Goal: Task Accomplishment & Management: Manage account settings

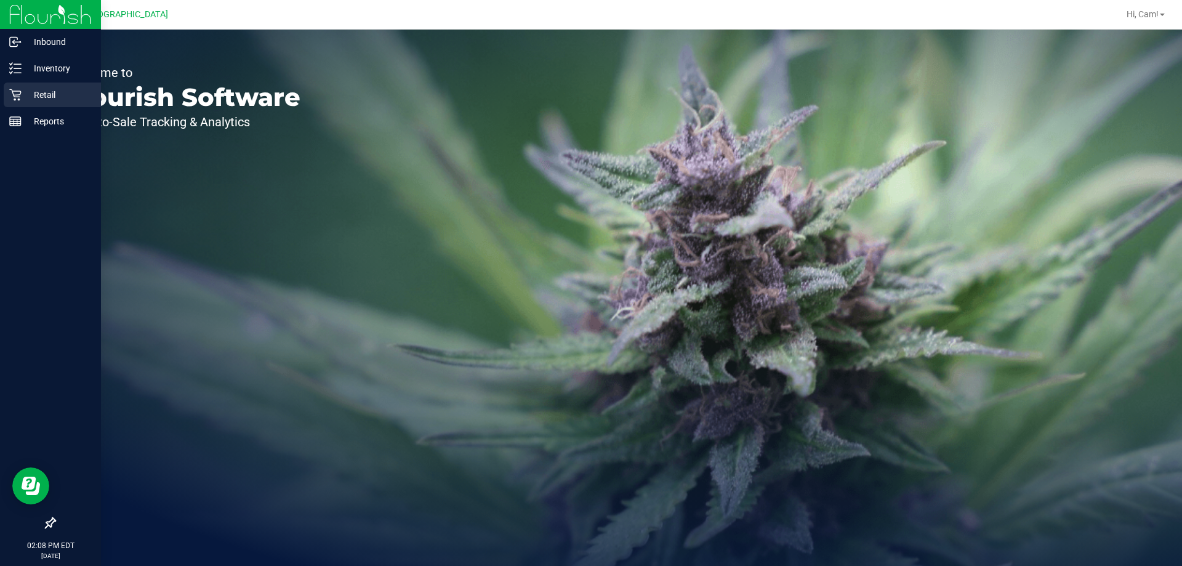
click at [30, 97] on p "Retail" at bounding box center [59, 94] width 74 height 15
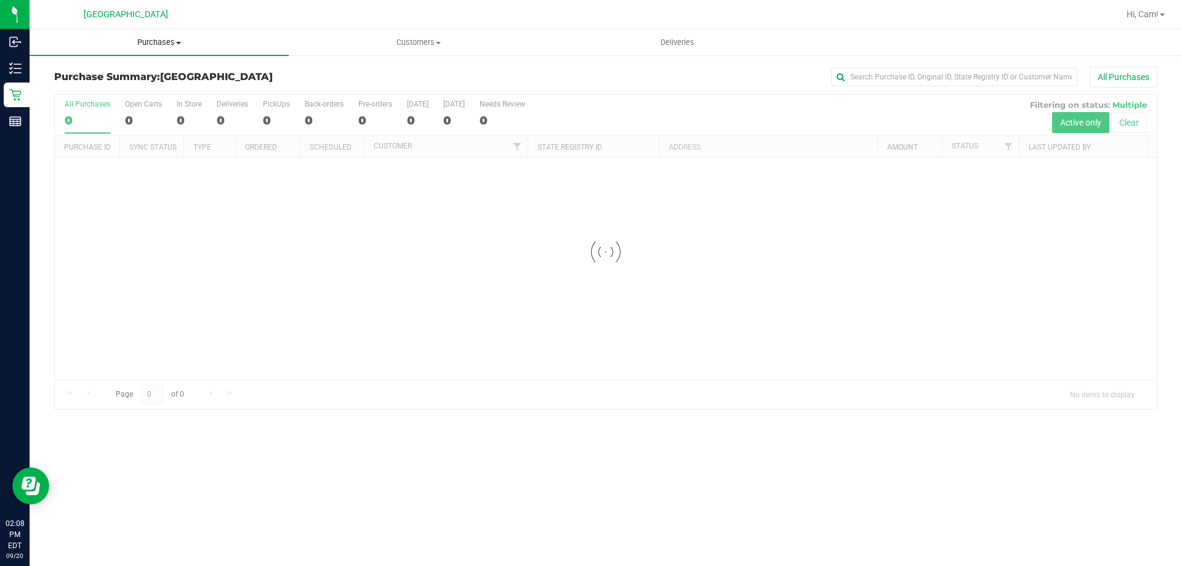
click at [159, 46] on span "Purchases" at bounding box center [159, 42] width 259 height 11
click at [104, 88] on li "Fulfillment" at bounding box center [159, 89] width 259 height 15
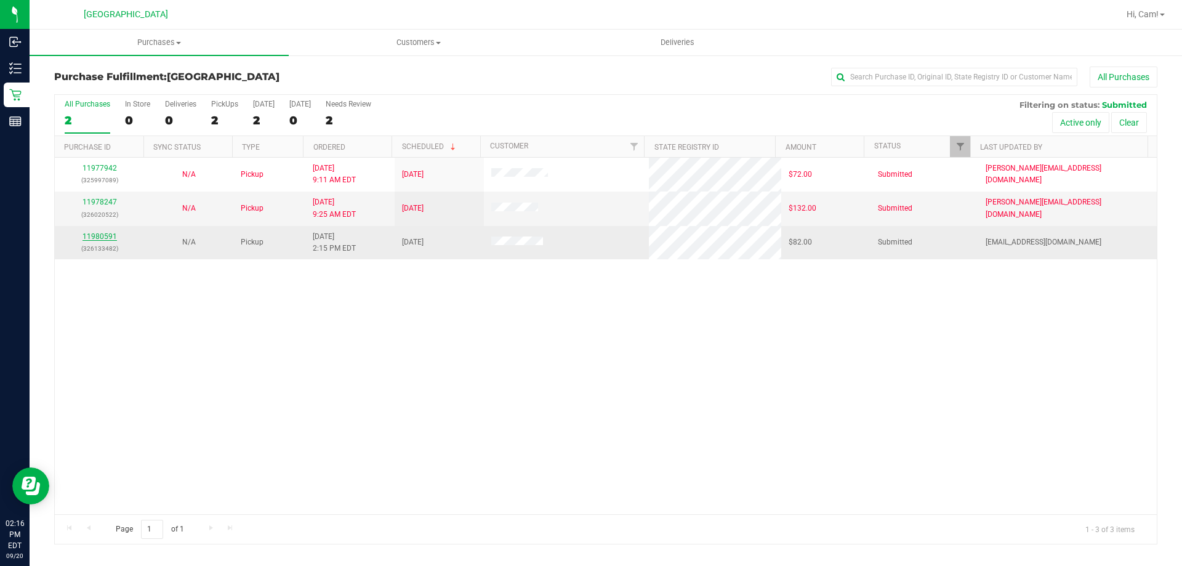
click at [97, 238] on link "11980591" at bounding box center [100, 236] width 34 height 9
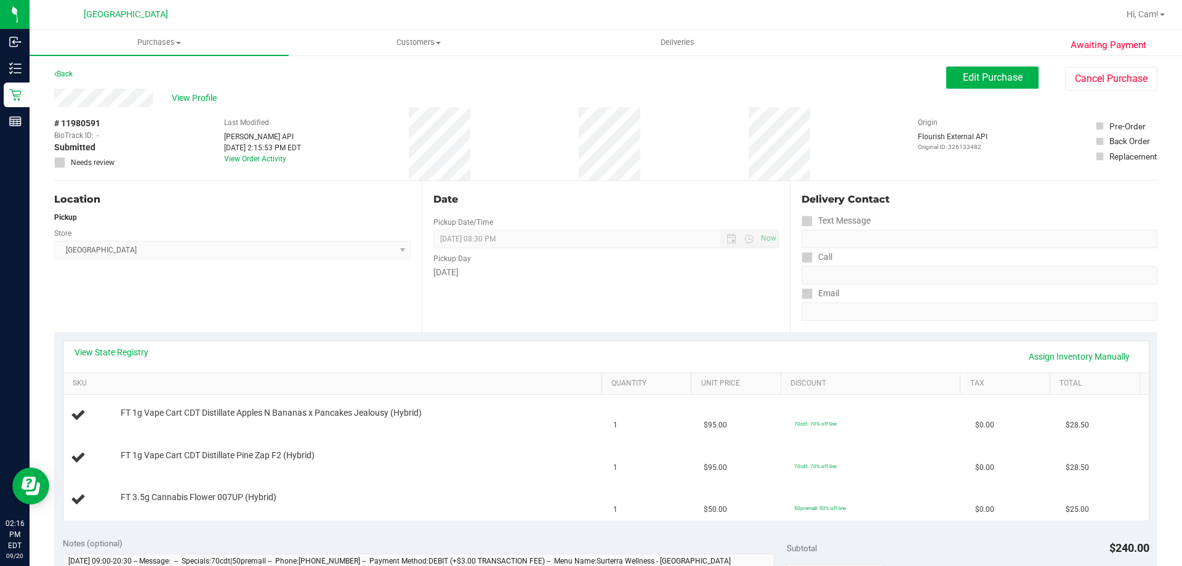
scroll to position [62, 0]
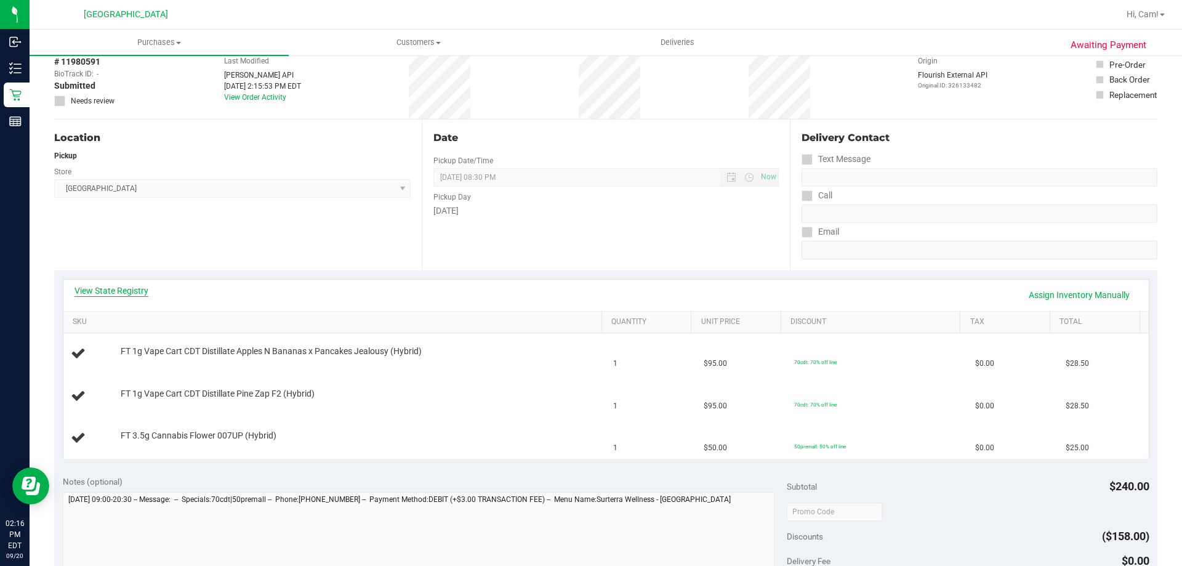
click at [146, 292] on link "View State Registry" at bounding box center [112, 290] width 74 height 12
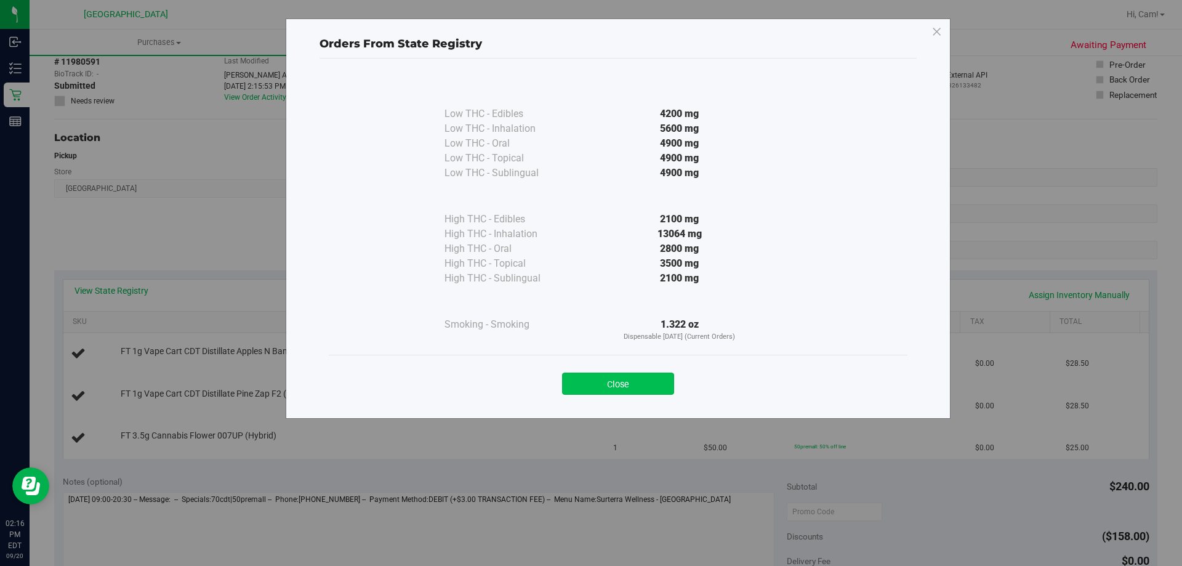
click at [639, 387] on button "Close" at bounding box center [618, 384] width 112 height 22
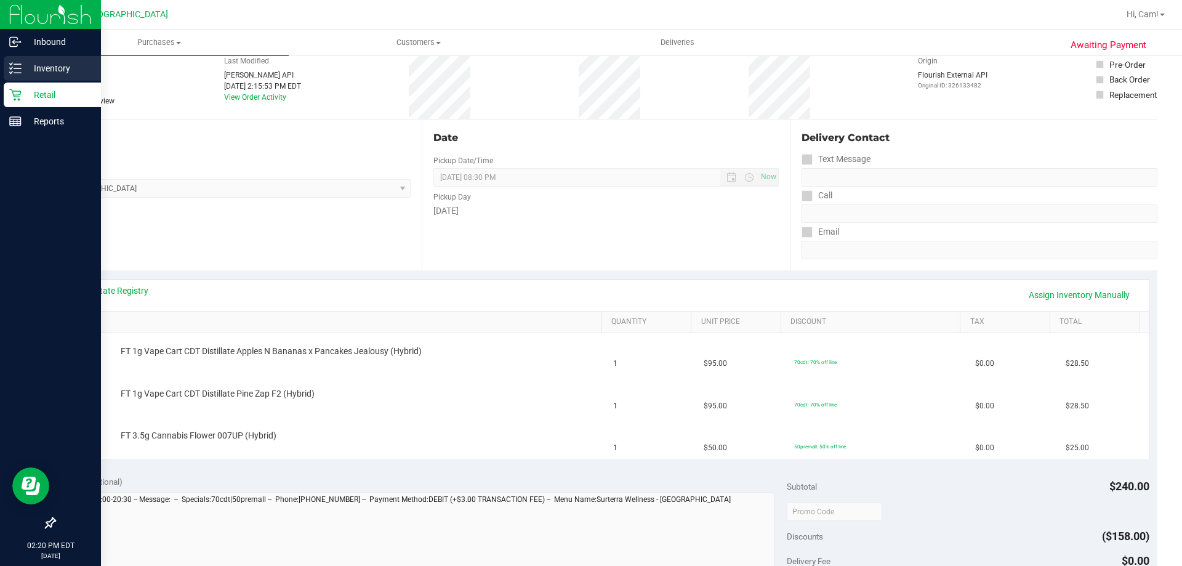
click at [21, 58] on div "Inventory" at bounding box center [52, 68] width 97 height 25
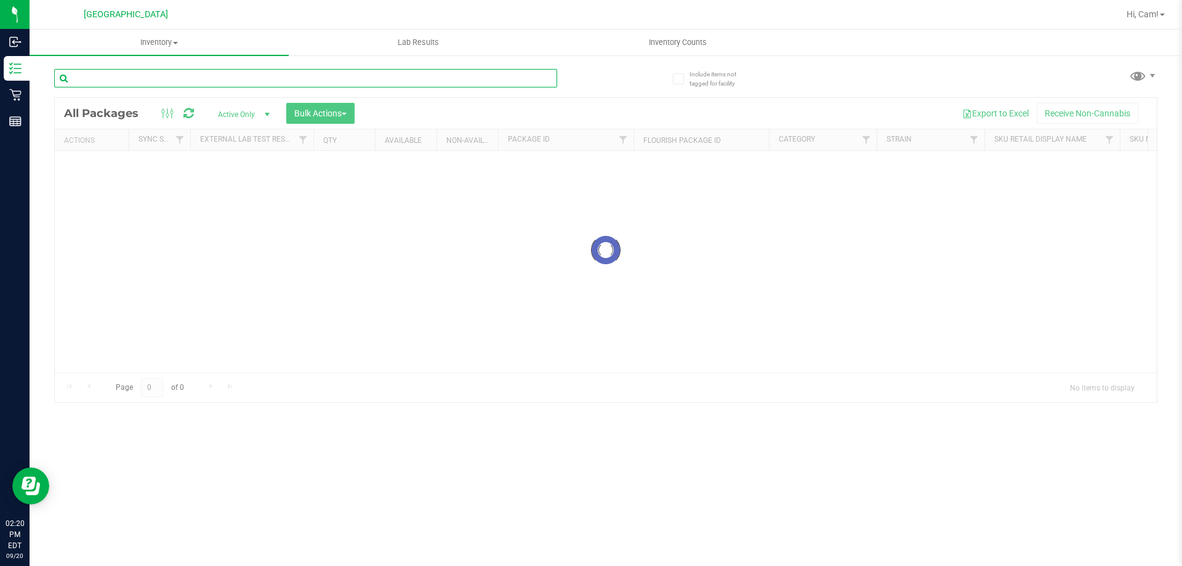
click at [178, 86] on input "text" at bounding box center [305, 78] width 503 height 18
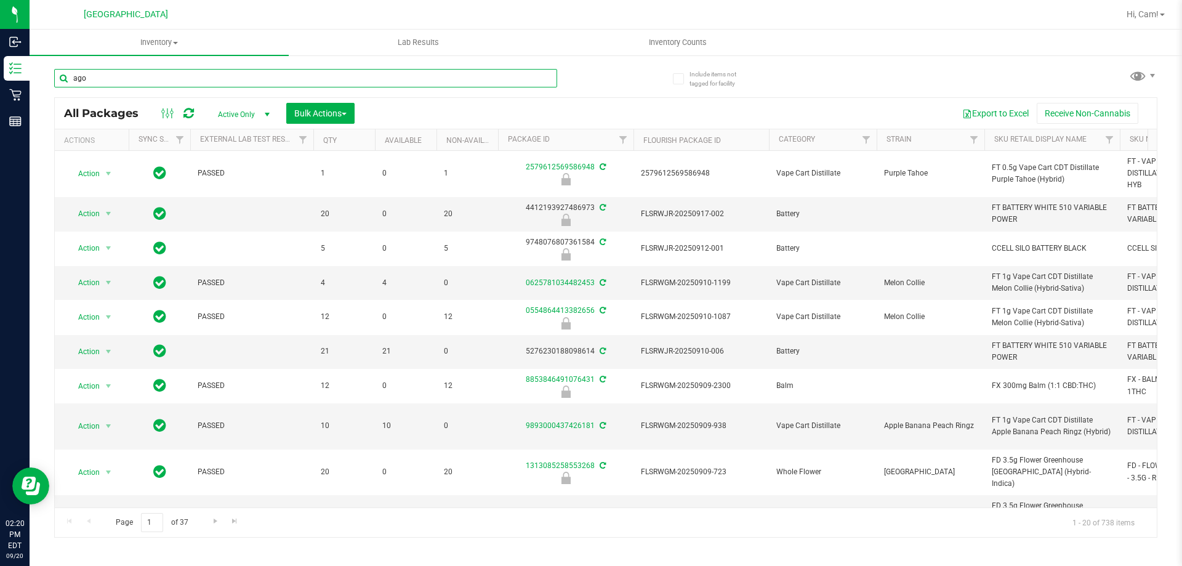
type input "ago"
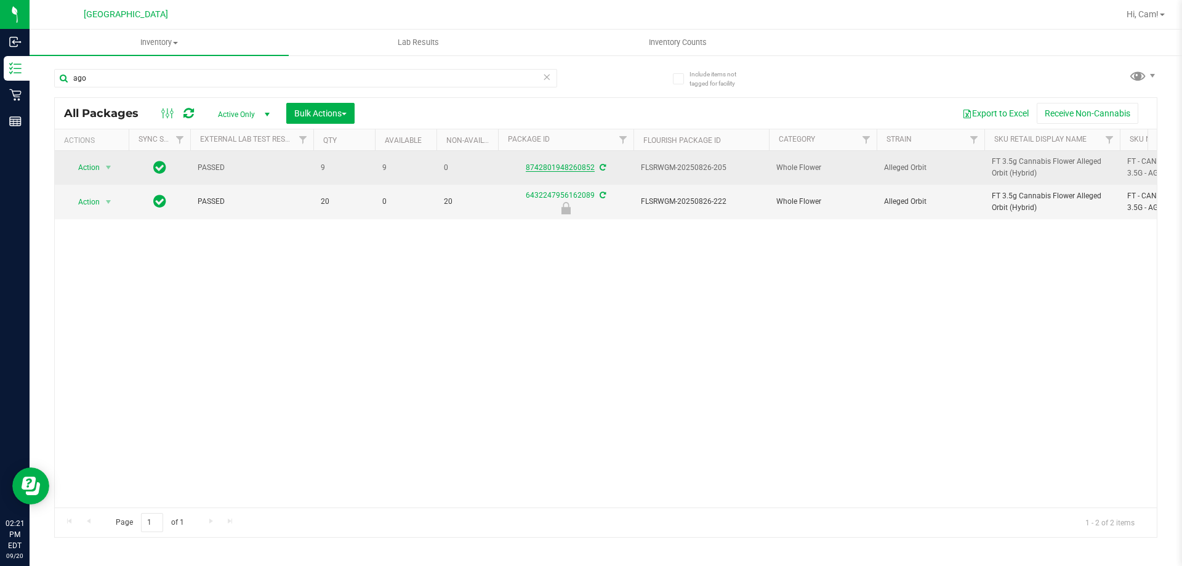
click at [562, 171] on link "8742801948260852" at bounding box center [560, 167] width 69 height 9
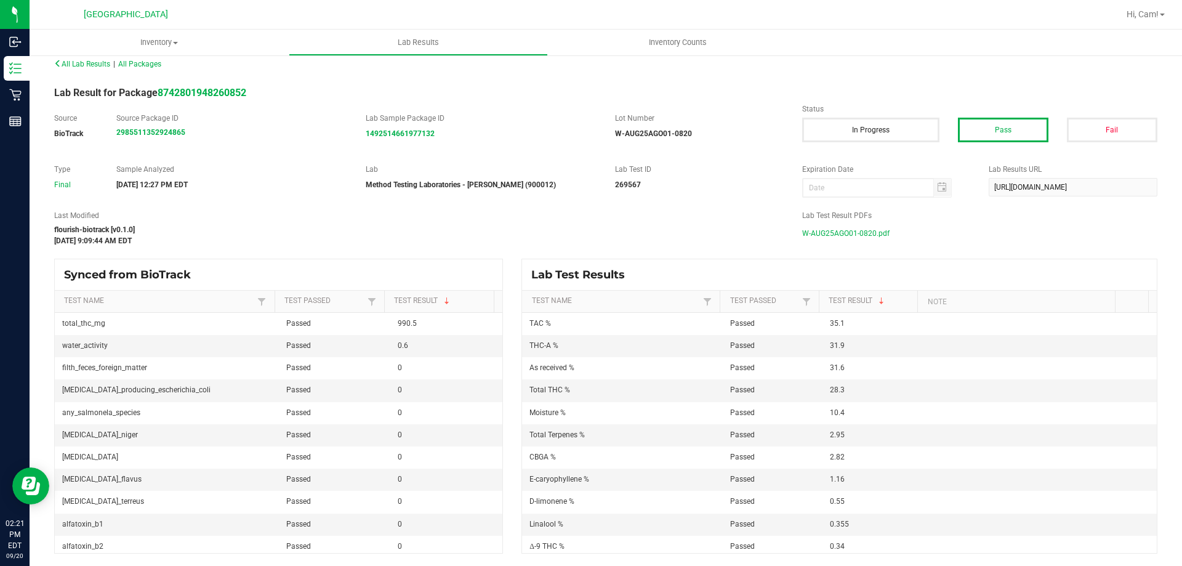
scroll to position [12, 0]
click at [841, 236] on span "W-AUG25AGO01-0820.pdf" at bounding box center [845, 233] width 87 height 18
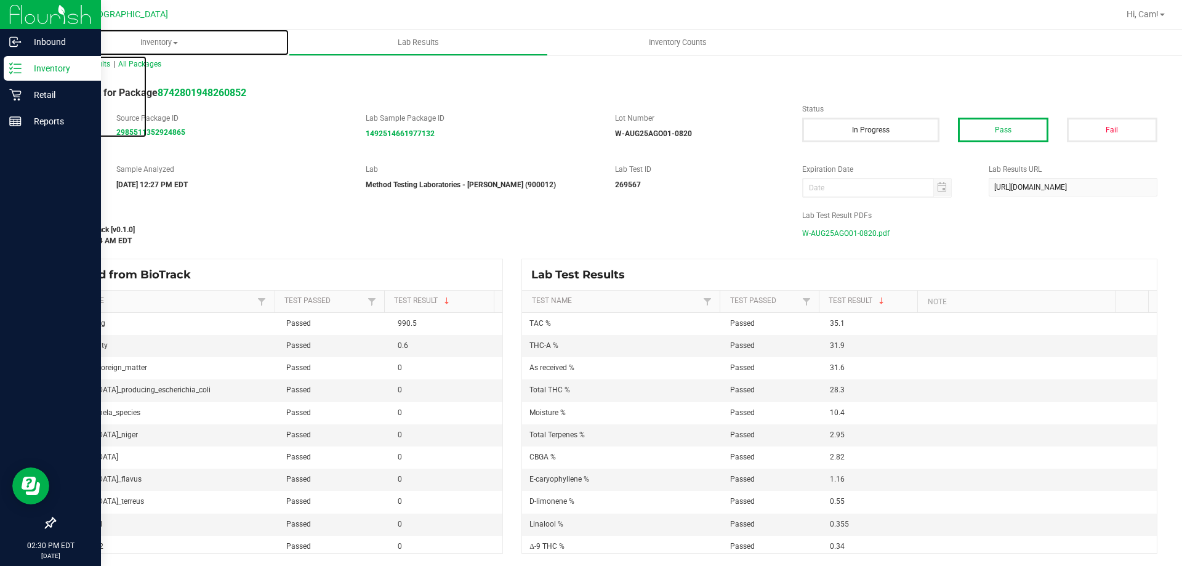
click at [140, 37] on span "Inventory" at bounding box center [159, 42] width 259 height 11
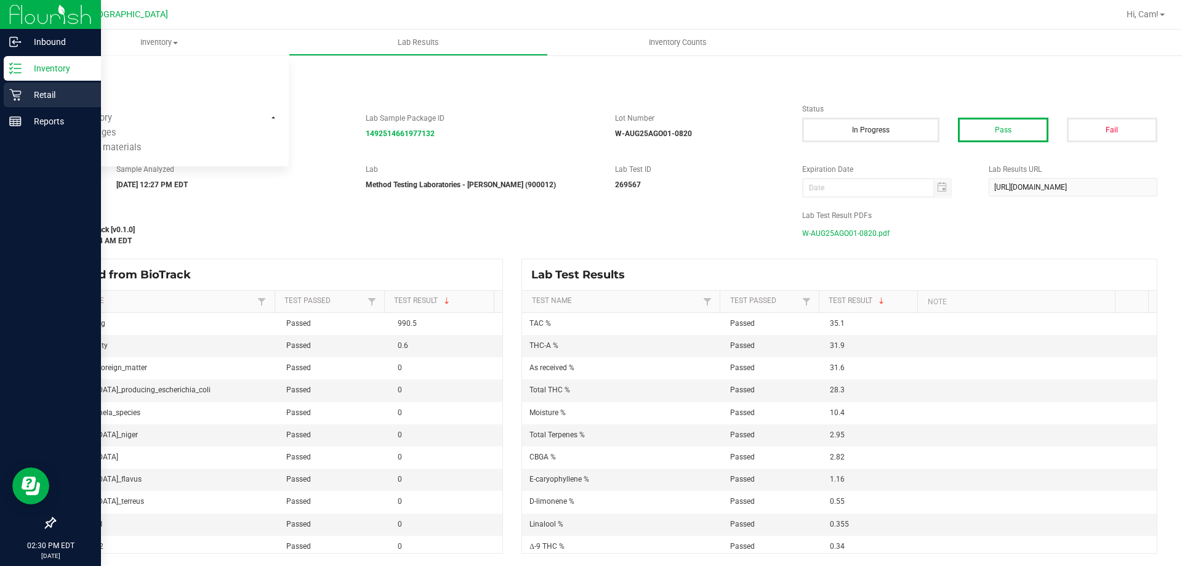
click at [20, 87] on div "Retail" at bounding box center [52, 95] width 97 height 25
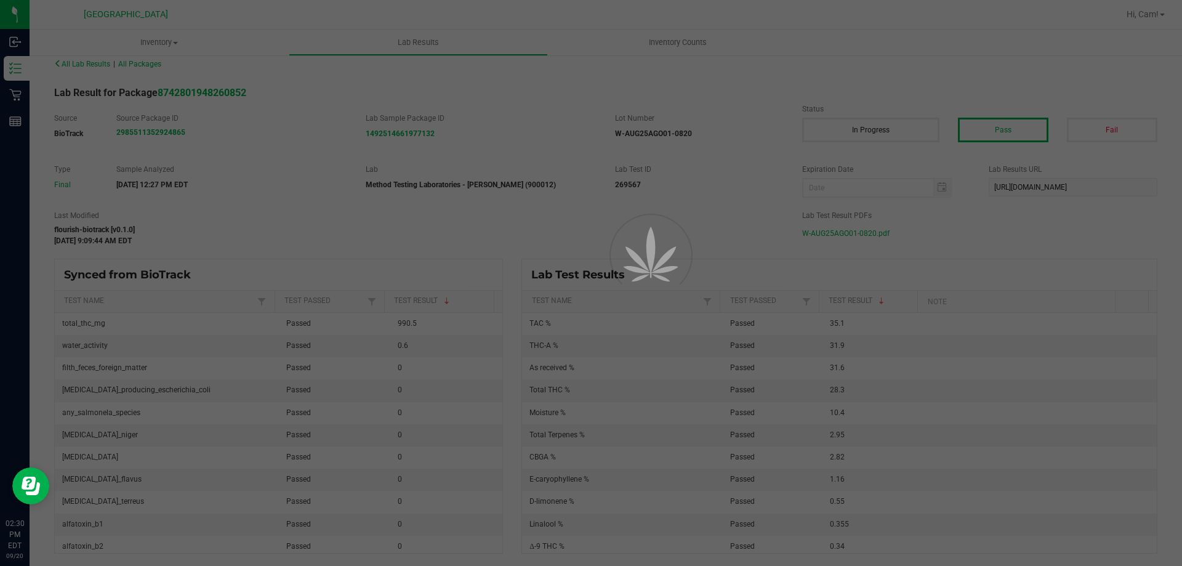
click at [152, 39] on div at bounding box center [591, 283] width 1182 height 566
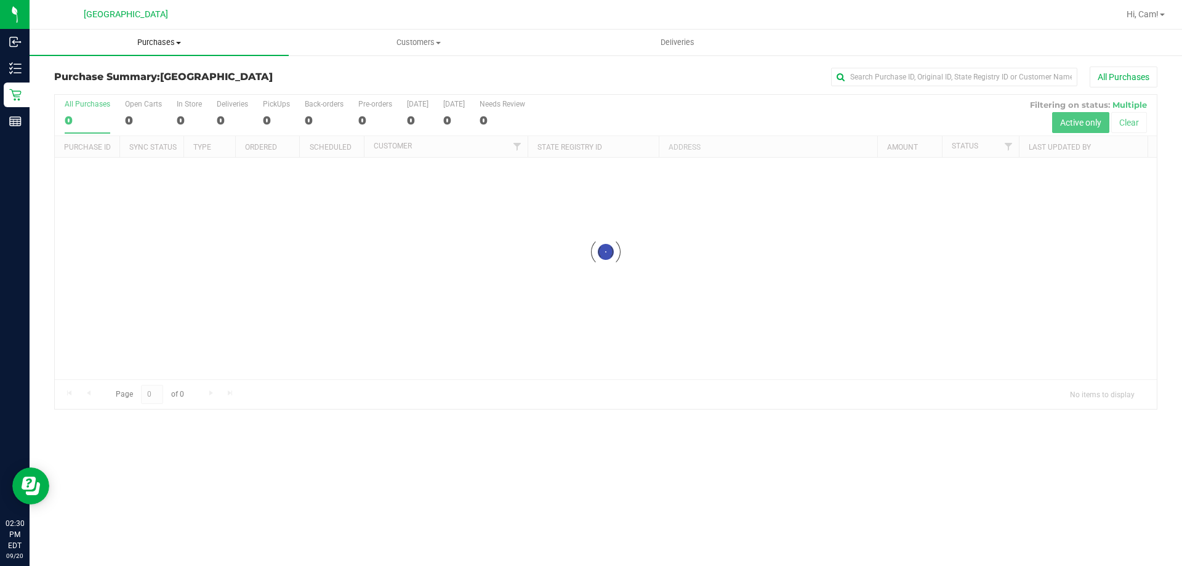
click at [153, 46] on span "Purchases" at bounding box center [159, 42] width 259 height 11
click at [79, 95] on li "Fulfillment" at bounding box center [159, 89] width 259 height 15
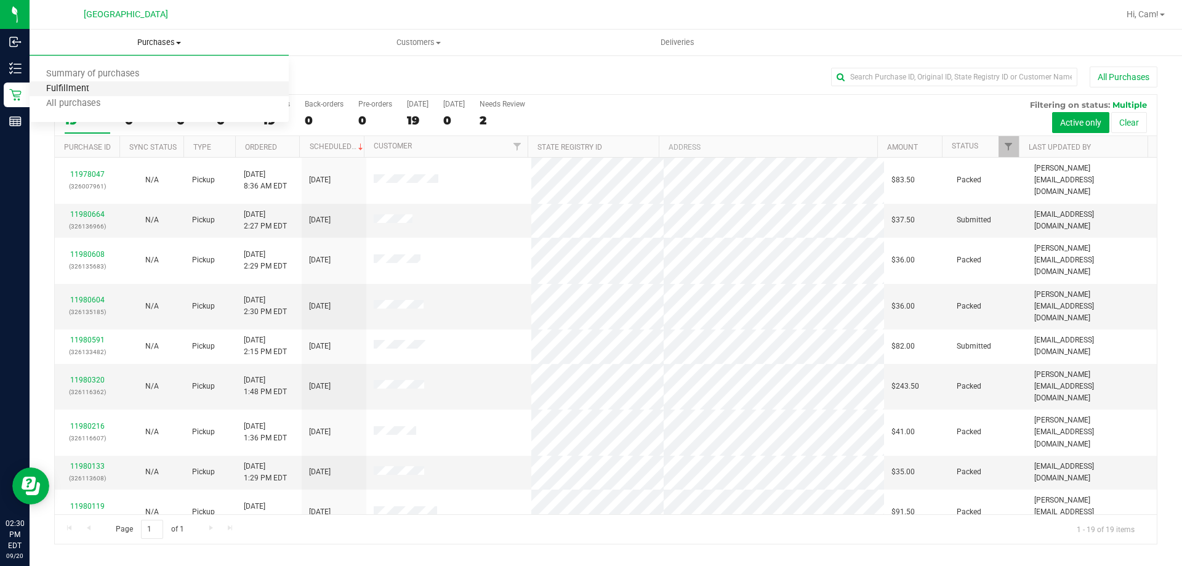
click at [95, 88] on span "Fulfillment" at bounding box center [68, 89] width 76 height 10
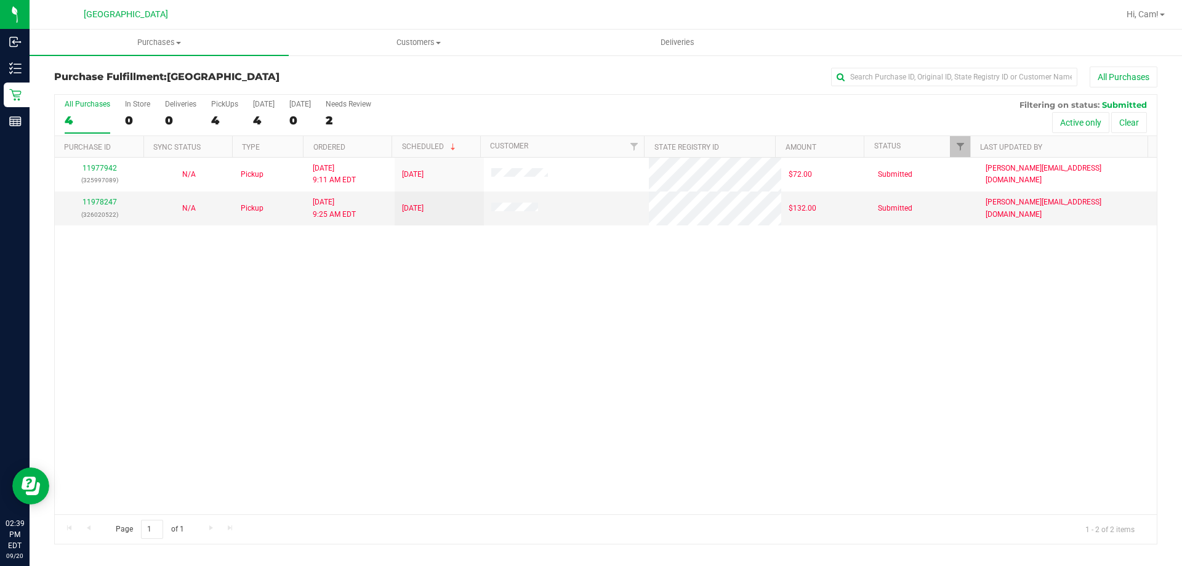
click at [450, 361] on div "11977942 (325997089) N/A Pickup [DATE] 9:11 AM EDT 9/20/2025 $72.00 Submitted […" at bounding box center [606, 336] width 1102 height 357
click at [81, 201] on div "11978247 (326020522)" at bounding box center [99, 207] width 75 height 23
click at [88, 201] on link "11978247" at bounding box center [100, 202] width 34 height 9
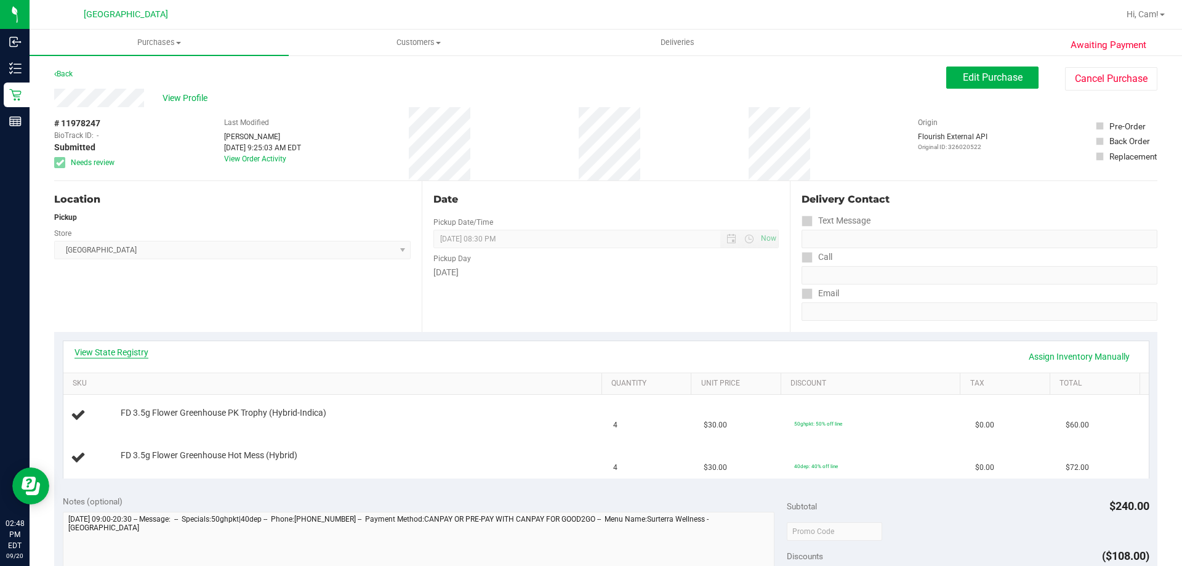
click at [141, 354] on link "View State Registry" at bounding box center [112, 352] width 74 height 12
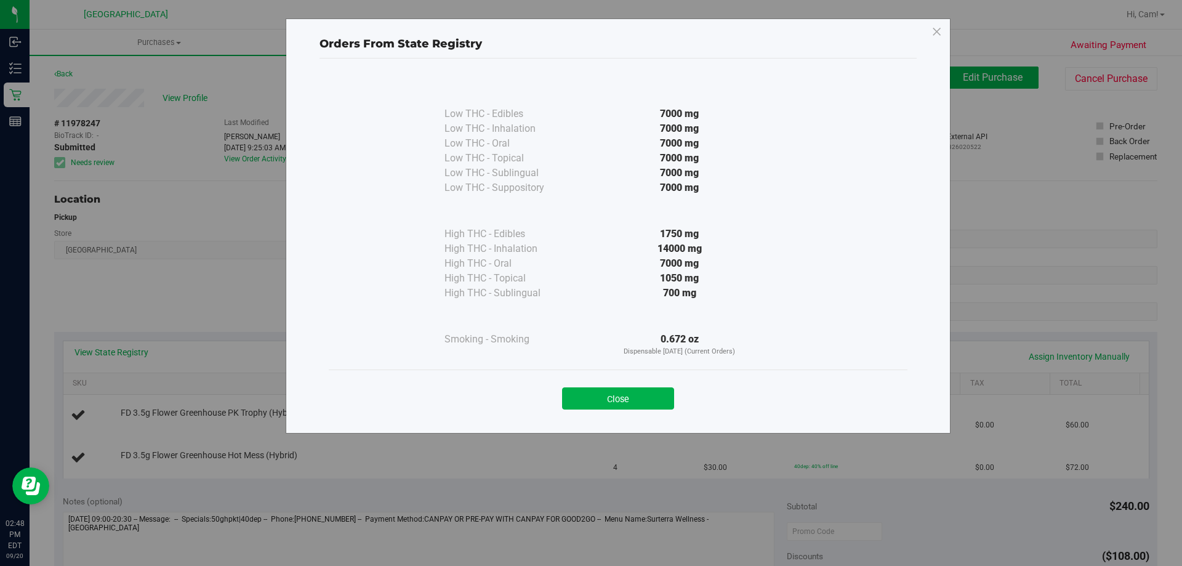
click at [656, 382] on div "Close" at bounding box center [618, 394] width 560 height 31
click at [611, 387] on button "Close" at bounding box center [618, 398] width 112 height 22
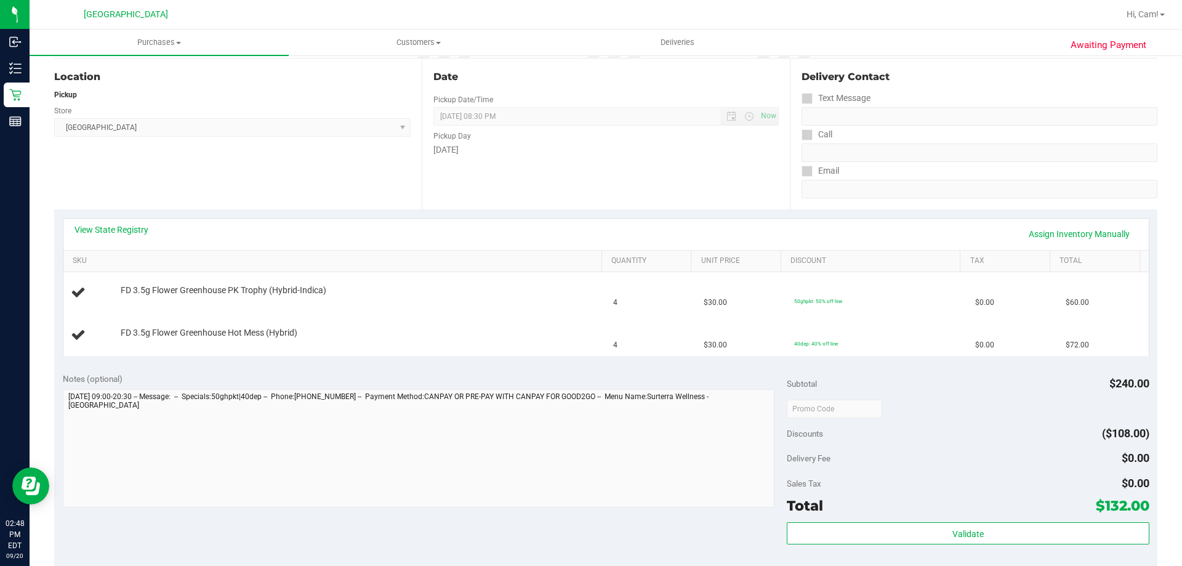
scroll to position [123, 0]
click at [118, 226] on link "View State Registry" at bounding box center [112, 229] width 74 height 12
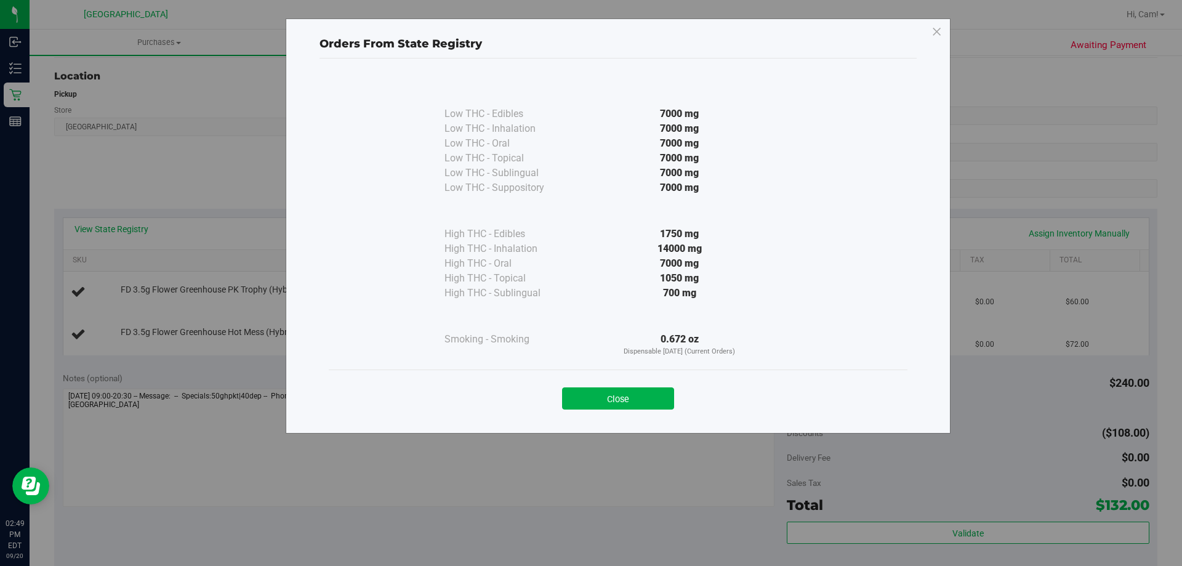
click at [626, 394] on button "Close" at bounding box center [618, 398] width 112 height 22
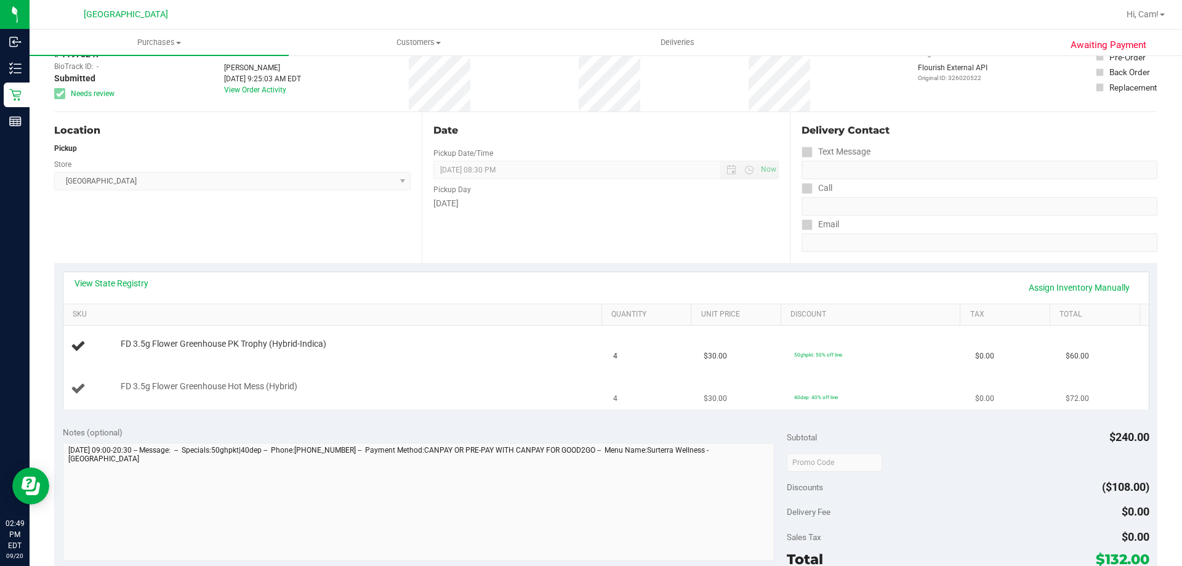
scroll to position [0, 0]
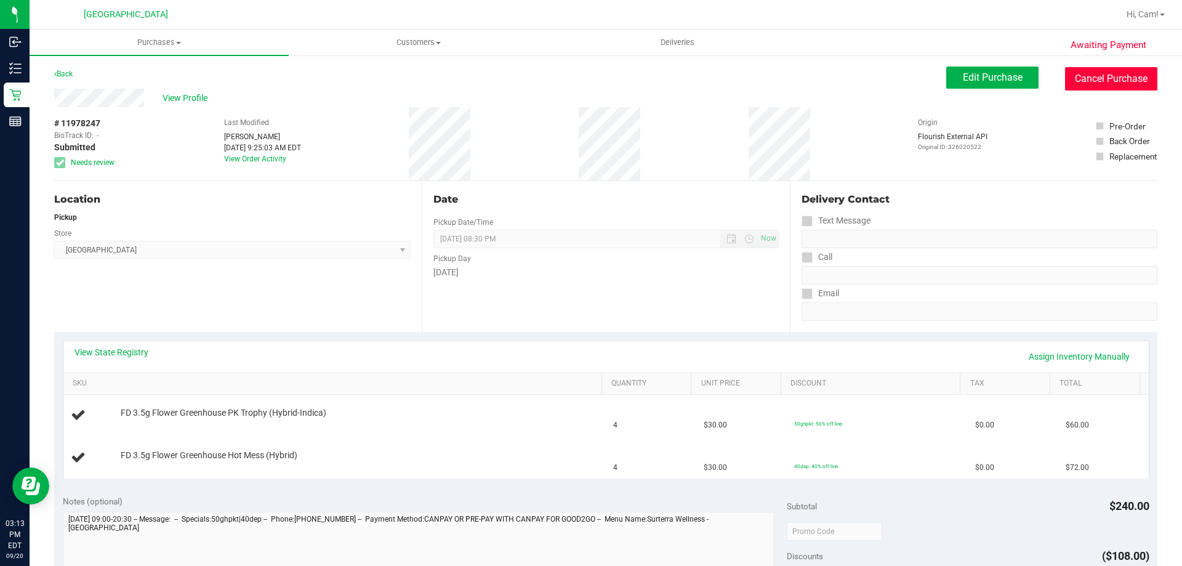
click at [1074, 70] on button "Cancel Purchase" at bounding box center [1111, 78] width 92 height 23
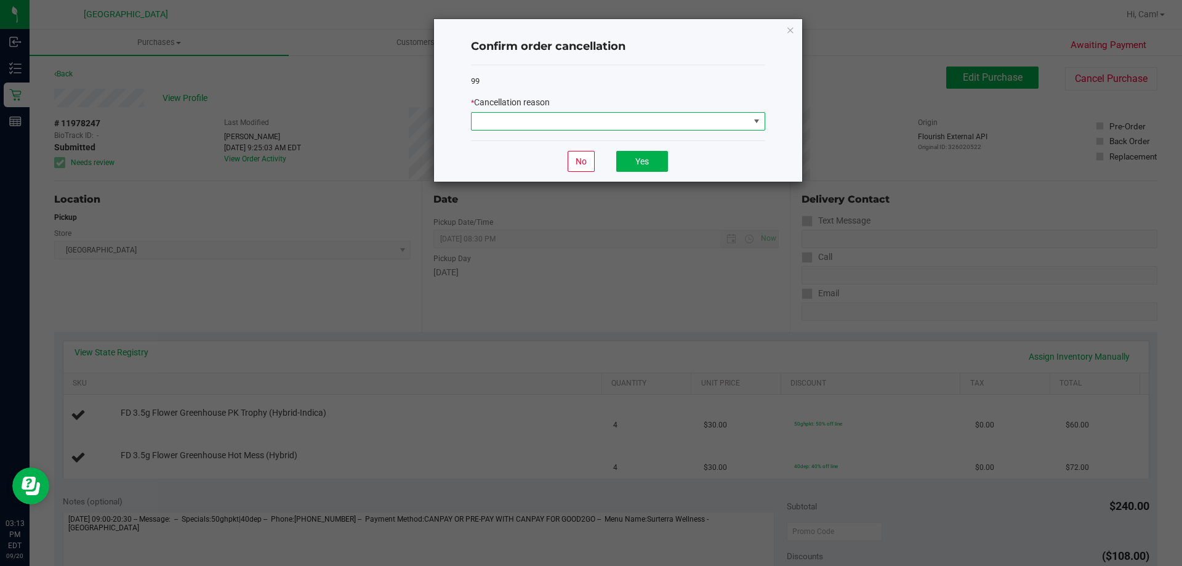
drag, startPoint x: 591, startPoint y: 114, endPoint x: 587, endPoint y: 122, distance: 8.8
click at [591, 118] on span at bounding box center [611, 121] width 278 height 17
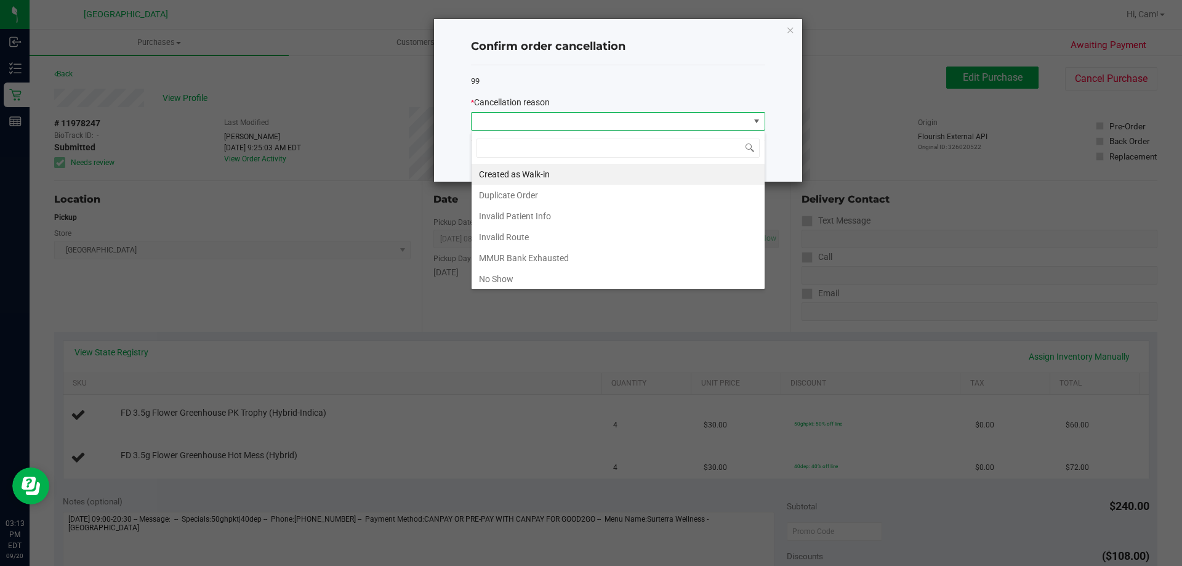
click at [584, 125] on span at bounding box center [611, 121] width 278 height 17
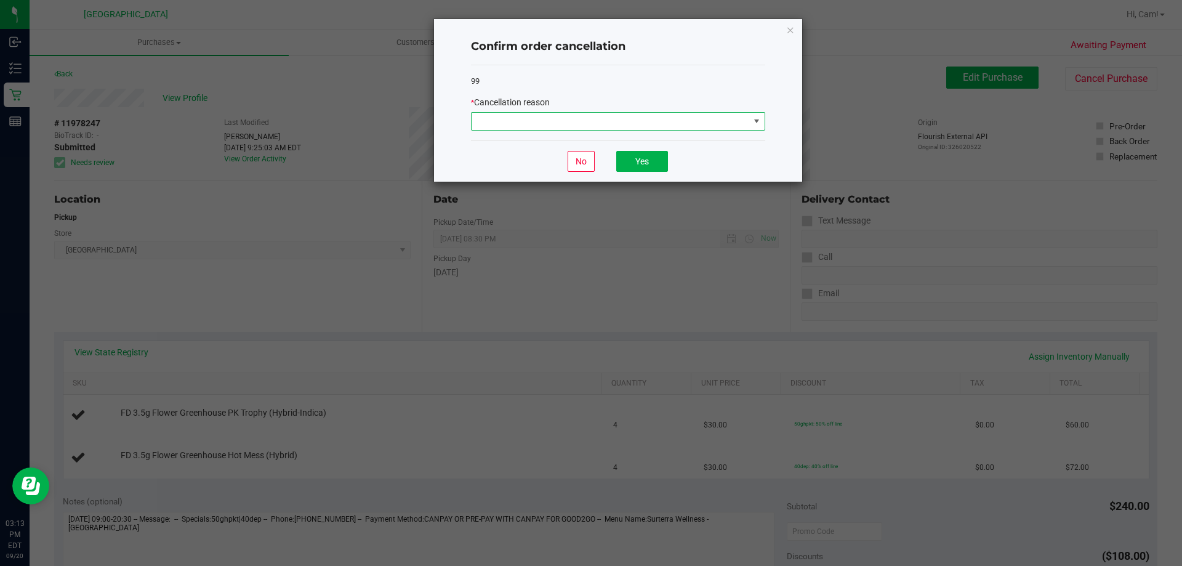
click at [568, 115] on span at bounding box center [611, 121] width 278 height 17
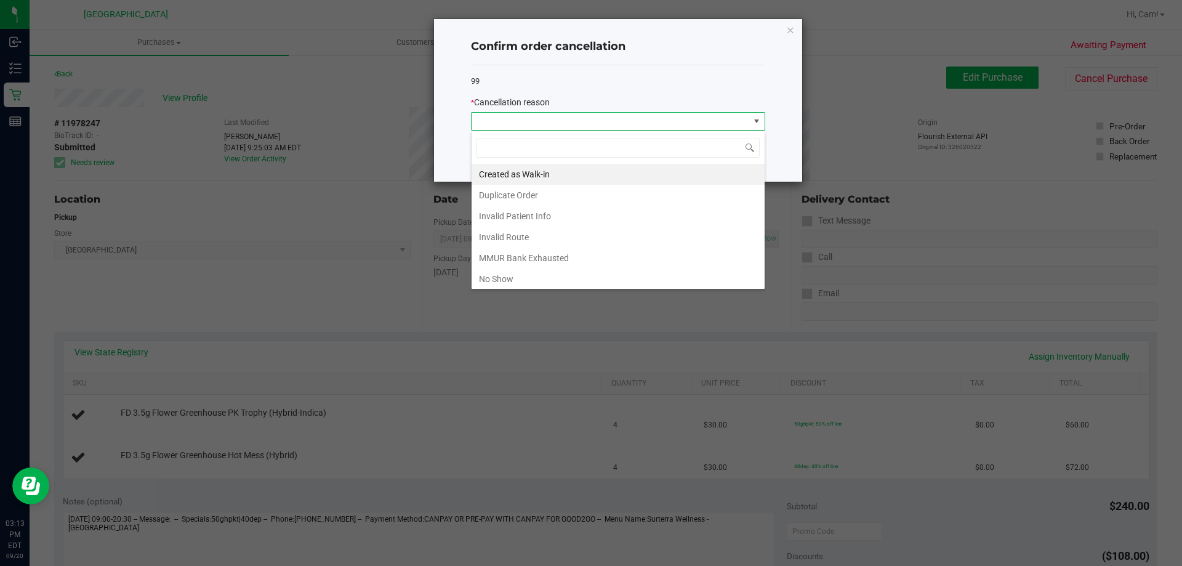
scroll to position [18, 294]
drag, startPoint x: 536, startPoint y: 172, endPoint x: 581, endPoint y: 155, distance: 48.1
click at [541, 172] on li "Created as Walk-in" at bounding box center [618, 174] width 293 height 21
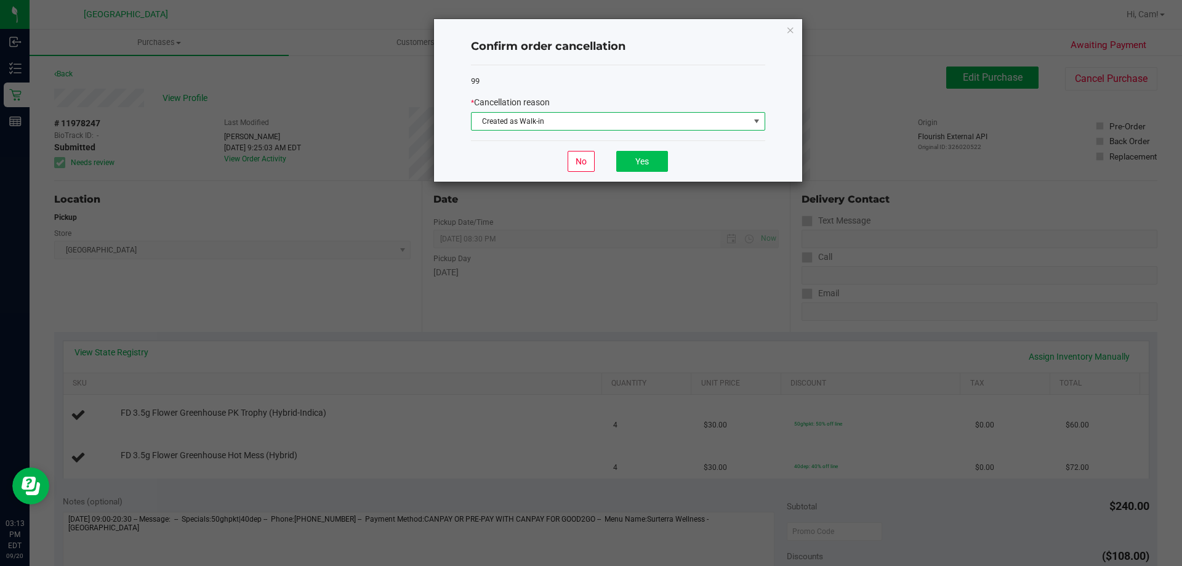
drag, startPoint x: 603, startPoint y: 148, endPoint x: 632, endPoint y: 162, distance: 31.4
click at [609, 150] on div "No Yes" at bounding box center [618, 160] width 294 height 41
click at [635, 163] on button "Yes" at bounding box center [642, 161] width 52 height 21
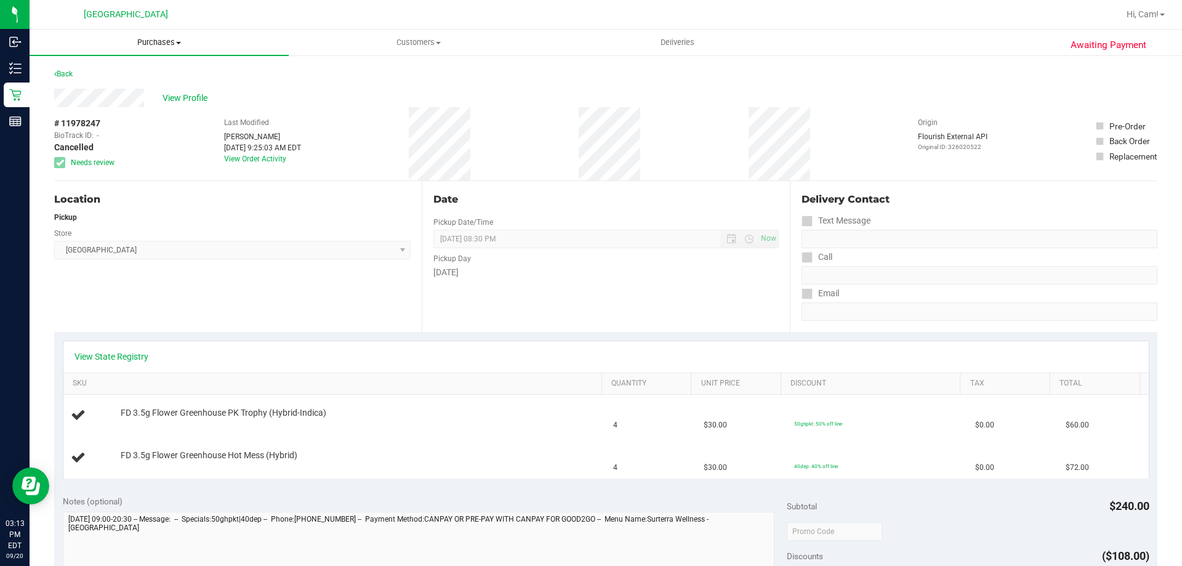
click at [137, 41] on span "Purchases" at bounding box center [159, 42] width 259 height 11
click at [89, 88] on span "Fulfillment" at bounding box center [68, 89] width 76 height 10
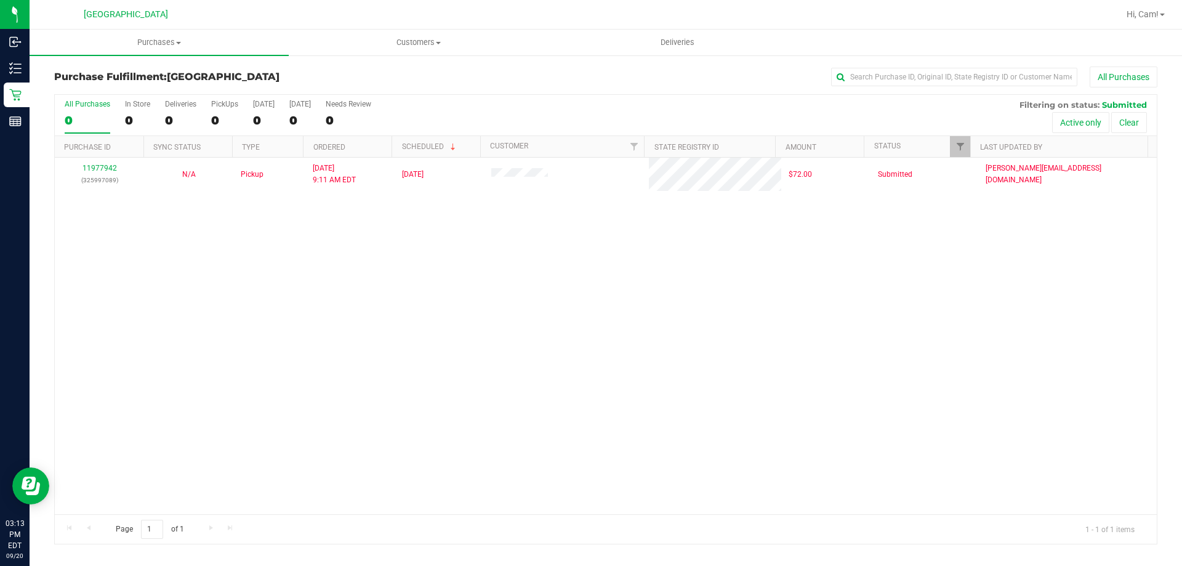
click at [462, 365] on div "11977942 (325997089) N/A Pickup [DATE] 9:11 AM EDT 9/20/2025 $72.00 Submitted […" at bounding box center [606, 336] width 1102 height 357
click at [307, 297] on div "11977942 (325997089) N/A Pickup [DATE] 9:11 AM EDT 9/20/2025 $72.00 Submitted […" at bounding box center [606, 336] width 1102 height 357
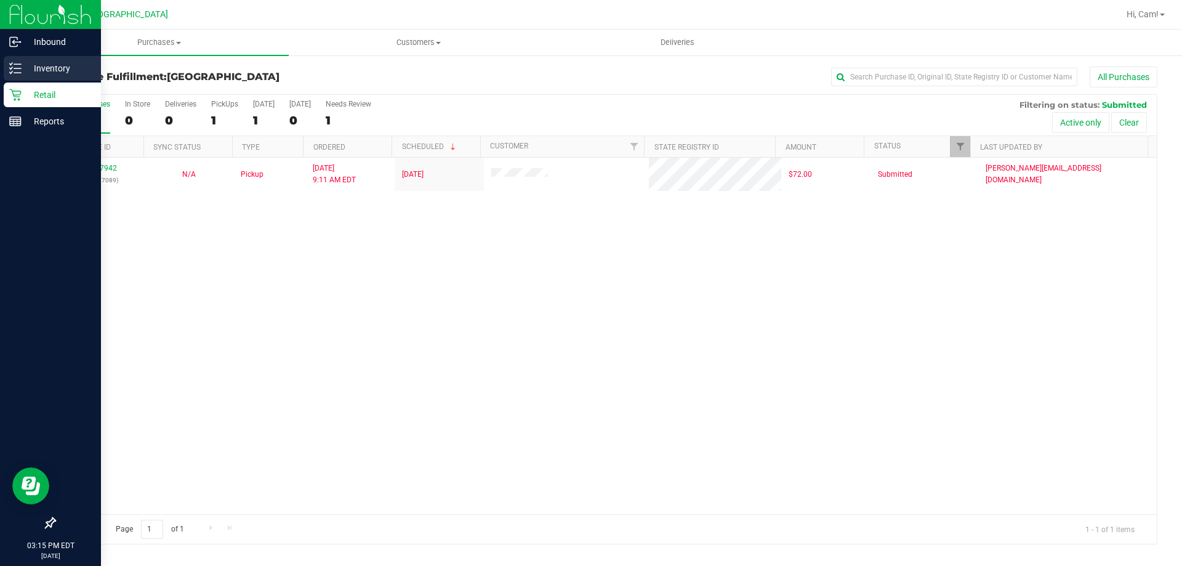
click at [23, 67] on p "Inventory" at bounding box center [59, 68] width 74 height 15
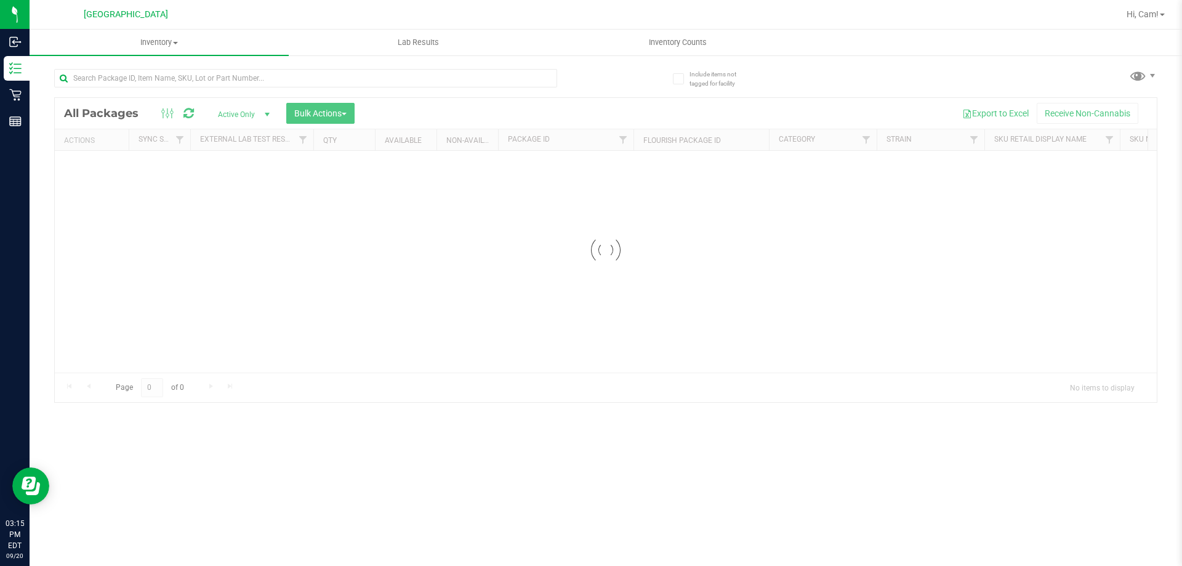
click at [163, 68] on div at bounding box center [330, 77] width 552 height 39
click at [163, 73] on input "text" at bounding box center [305, 78] width 503 height 18
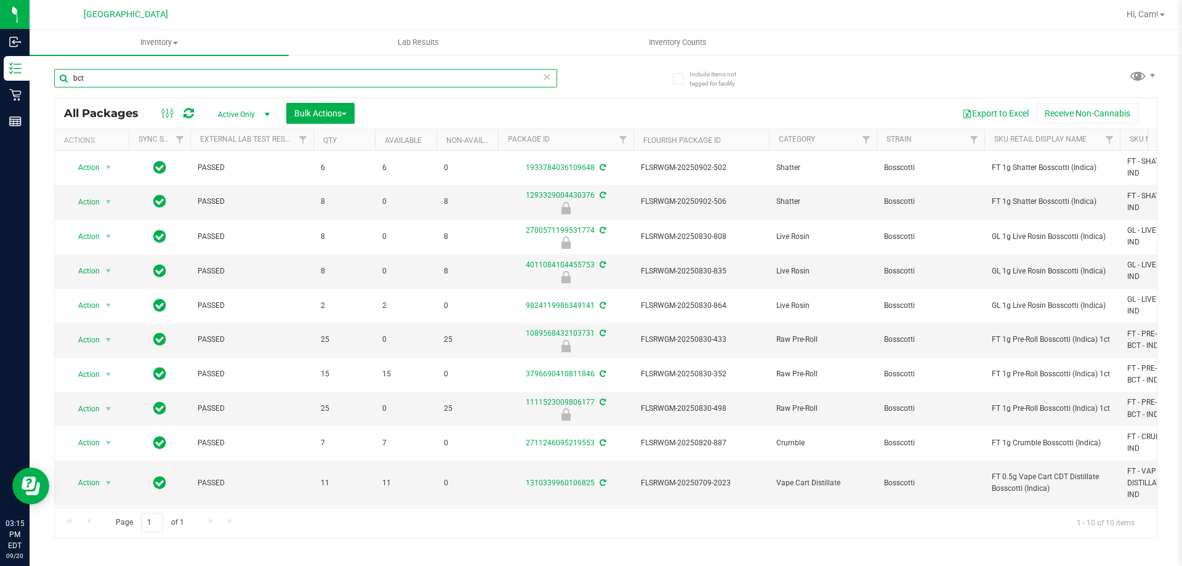
type input "bct"
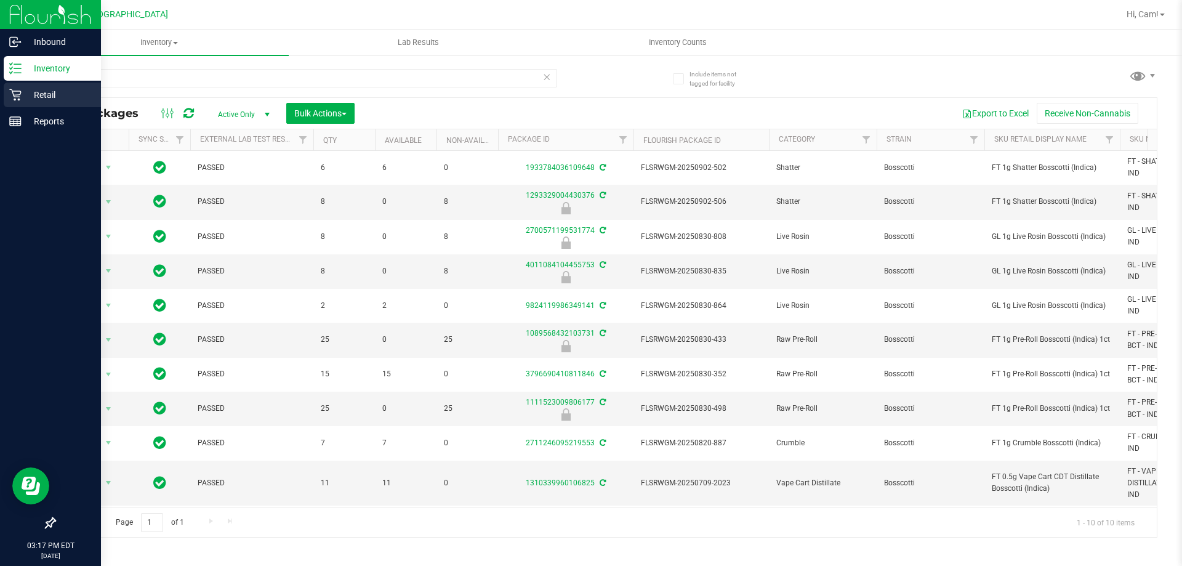
drag, startPoint x: 14, startPoint y: 103, endPoint x: 70, endPoint y: 87, distance: 57.5
click at [15, 103] on div "Retail" at bounding box center [52, 95] width 97 height 25
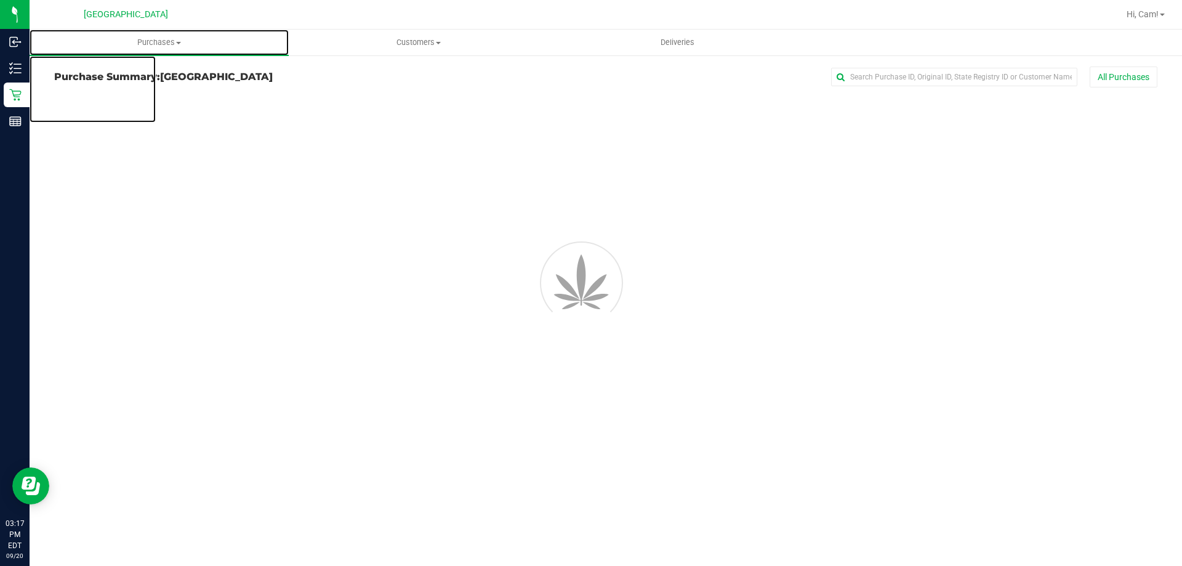
click at [153, 46] on span "Purchases" at bounding box center [159, 42] width 259 height 11
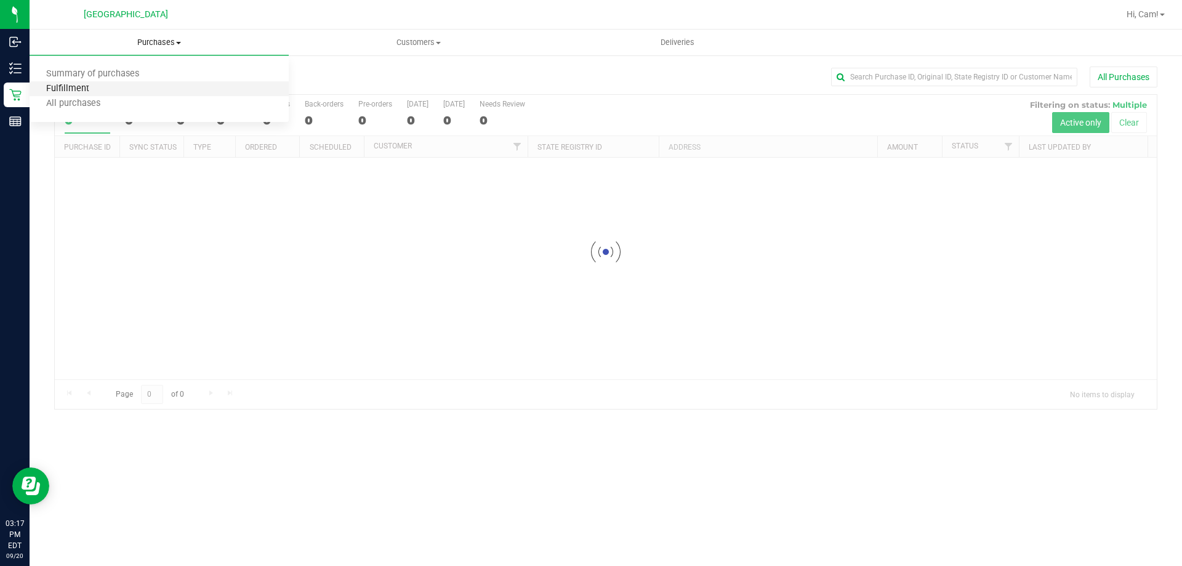
click at [95, 89] on span "Fulfillment" at bounding box center [68, 89] width 76 height 10
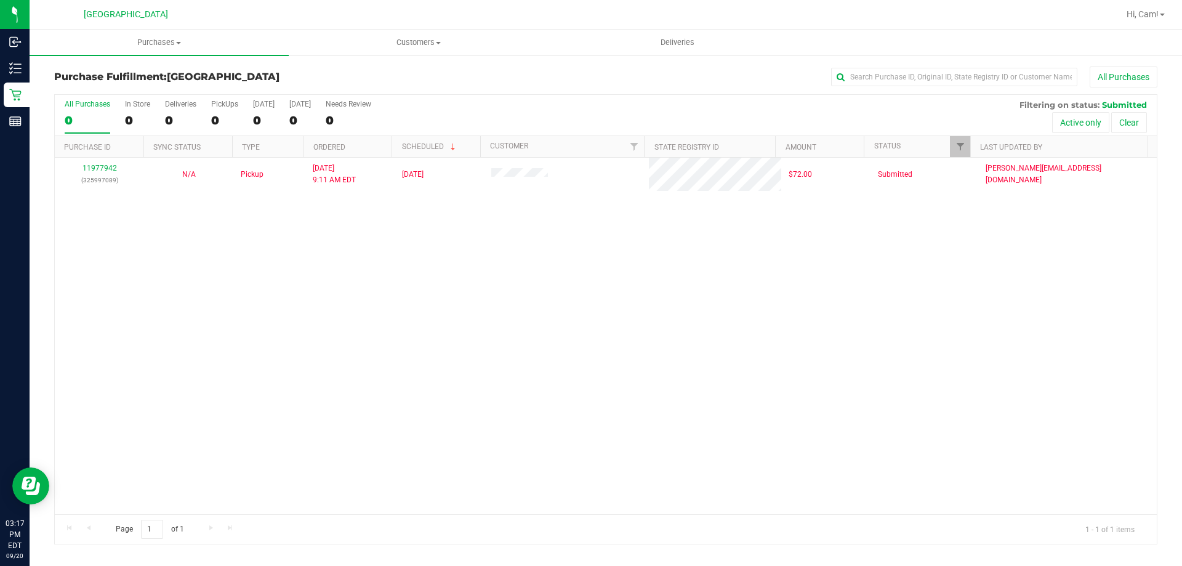
click at [379, 278] on div "11977942 (325997089) N/A Pickup [DATE] 9:11 AM EDT 9/20/2025 $72.00 Submitted […" at bounding box center [606, 336] width 1102 height 357
click at [337, 341] on div "11977942 (325997089) N/A Pickup [DATE] 9:11 AM EDT 9/20/2025 $72.00 Submitted […" at bounding box center [606, 336] width 1102 height 357
drag, startPoint x: 139, startPoint y: 34, endPoint x: 146, endPoint y: 36, distance: 7.2
click at [140, 35] on uib-tab-heading "Purchases Summary of purchases Fulfillment All purchases" at bounding box center [159, 43] width 259 height 26
click at [87, 85] on span "Fulfillment" at bounding box center [68, 89] width 76 height 10
